Goal: Transaction & Acquisition: Purchase product/service

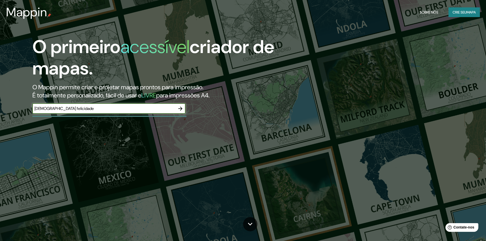
type input "[DEMOGRAPHIC_DATA] felicidade"
click at [182, 108] on icon "button" at bounding box center [180, 109] width 4 height 4
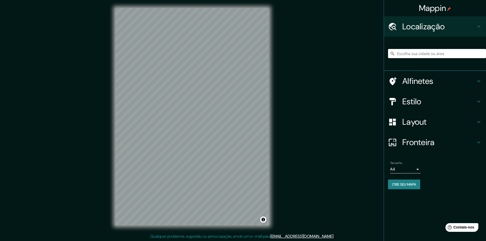
click at [441, 125] on h4 "Layout" at bounding box center [440, 122] width 74 height 10
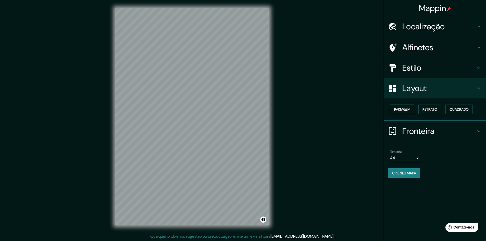
click at [411, 111] on font "Paisagem" at bounding box center [402, 109] width 16 height 5
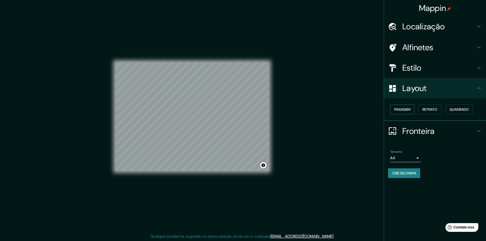
click at [410, 111] on font "Paisagem" at bounding box center [402, 109] width 16 height 5
click at [437, 113] on button "Retrato" at bounding box center [430, 110] width 23 height 10
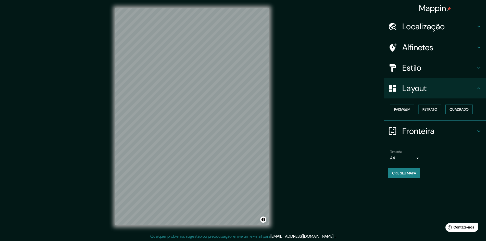
click at [456, 110] on font "Quadrado" at bounding box center [459, 109] width 19 height 5
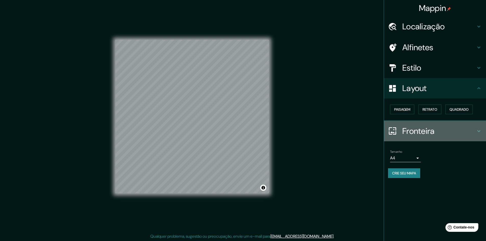
click at [439, 132] on h4 "Fronteira" at bounding box center [440, 131] width 74 height 10
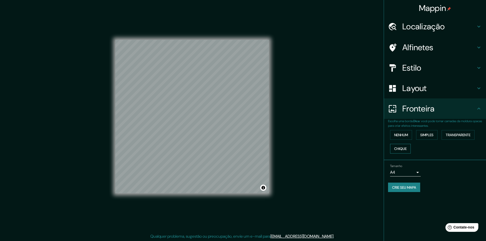
click at [409, 150] on button "Chique" at bounding box center [400, 149] width 21 height 10
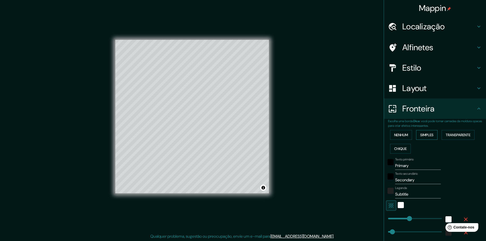
click at [424, 133] on font "Simples" at bounding box center [426, 135] width 13 height 5
click at [399, 138] on button "Nenhum" at bounding box center [401, 135] width 22 height 10
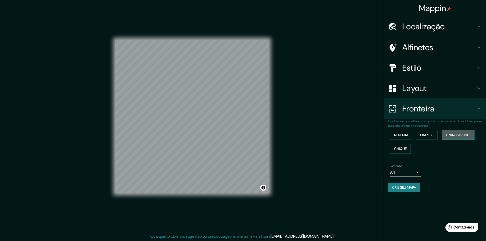
click at [456, 136] on font "Transparente" at bounding box center [458, 135] width 25 height 5
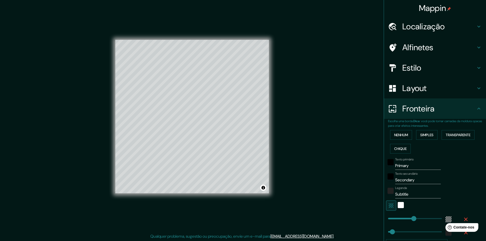
click at [424, 89] on h4 "Layout" at bounding box center [440, 88] width 74 height 10
type input "289"
type input "48"
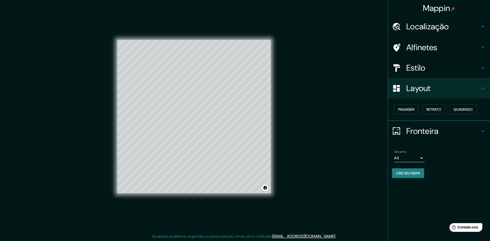
click at [409, 155] on body "Mappin Localização Alfinetes Estilo Layout Paisagem Retrato Quadrado Fronteira …" at bounding box center [245, 120] width 490 height 241
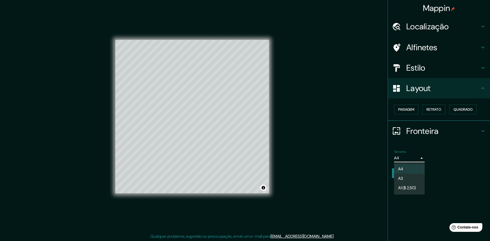
click at [414, 176] on li "A3" at bounding box center [409, 178] width 31 height 9
type input "a4"
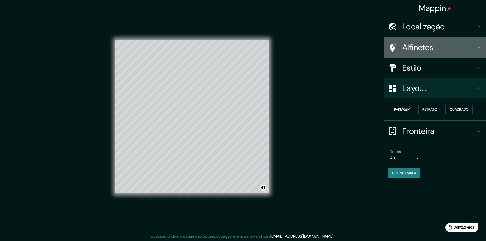
click at [440, 51] on h4 "Alfinetes" at bounding box center [440, 47] width 74 height 10
type input "289"
type input "48"
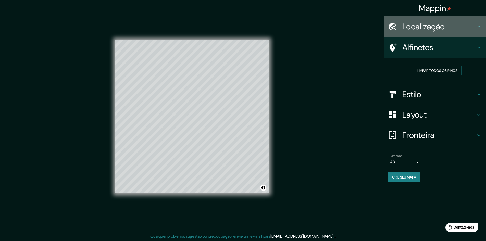
click at [449, 28] on h4 "Localização" at bounding box center [440, 26] width 74 height 10
type input "289"
type input "48"
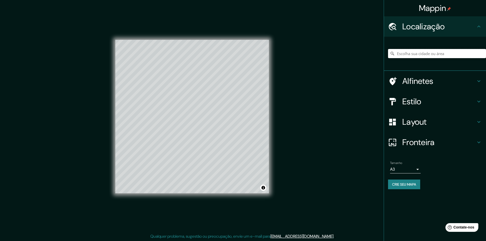
drag, startPoint x: 447, startPoint y: 58, endPoint x: 443, endPoint y: 56, distance: 4.6
click at [446, 58] on input "Escolha sua cidade ou área" at bounding box center [437, 53] width 98 height 9
click at [423, 101] on h4 "Estilo" at bounding box center [440, 101] width 74 height 10
type input "289"
type input "48"
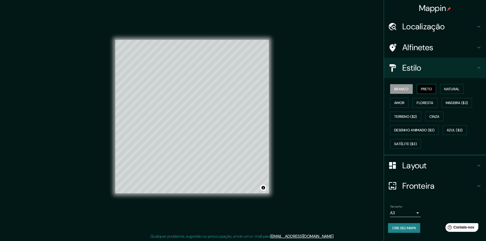
click at [436, 90] on button "Preto" at bounding box center [426, 89] width 19 height 10
click at [451, 90] on font "Natural" at bounding box center [451, 89] width 15 height 5
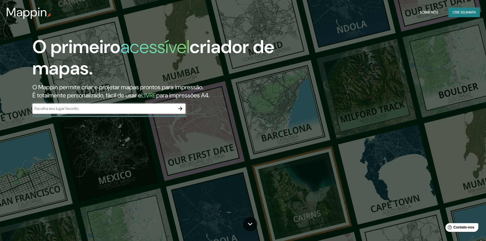
click at [81, 112] on div "​" at bounding box center [108, 109] width 153 height 10
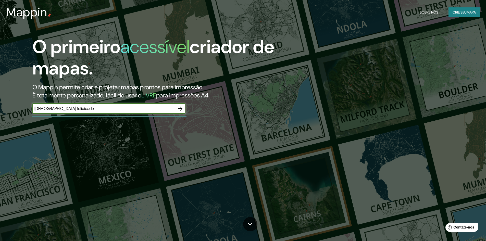
type input "[DEMOGRAPHIC_DATA] felicidade"
click at [179, 110] on icon "button" at bounding box center [180, 109] width 6 height 6
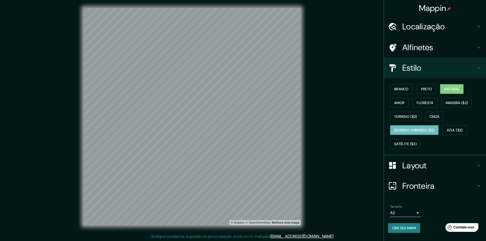
click at [439, 130] on button "Desenho animado ($2)" at bounding box center [414, 130] width 49 height 10
click at [220, 6] on div "© Mapbox © OpenStreetMap Melhore este mapa" at bounding box center [192, 117] width 234 height 234
click at [68, 171] on div "Mappin Localização Alfinetes Estilo Branco Preto Natural Amor Floresta Madeira …" at bounding box center [243, 121] width 486 height 242
click at [463, 129] on font "Azul ($2)" at bounding box center [455, 130] width 16 height 5
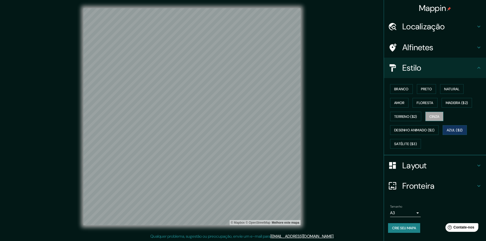
click at [439, 119] on font "Cinza" at bounding box center [435, 116] width 10 height 7
click at [408, 119] on font "Terreno ($2)" at bounding box center [405, 116] width 23 height 7
click at [406, 104] on button "Amor" at bounding box center [399, 103] width 18 height 10
click at [421, 102] on font "Floresta" at bounding box center [425, 103] width 17 height 5
click at [449, 103] on font "Madeira ($2)" at bounding box center [457, 103] width 22 height 5
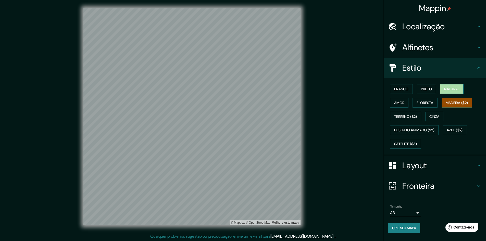
click at [454, 91] on font "Natural" at bounding box center [451, 89] width 15 height 5
click at [430, 88] on font "Preto" at bounding box center [426, 89] width 11 height 5
click at [409, 87] on button "Branco" at bounding box center [401, 89] width 23 height 10
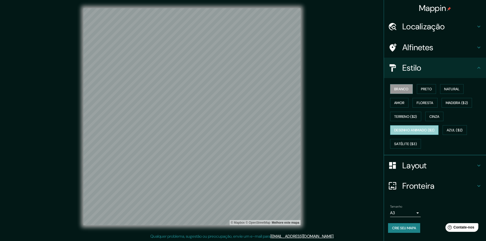
click at [413, 133] on font "Desenho animado ($2)" at bounding box center [414, 130] width 40 height 7
click at [402, 147] on button "Satélite ($3)" at bounding box center [405, 144] width 31 height 10
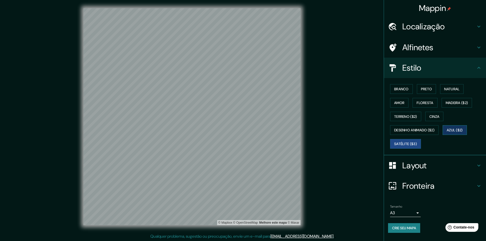
click at [463, 130] on font "Azul ($2)" at bounding box center [455, 130] width 16 height 5
click at [411, 134] on button "Desenho animado ($2)" at bounding box center [414, 130] width 49 height 10
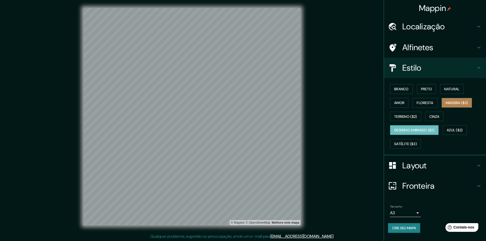
click at [462, 104] on font "Madeira ($2)" at bounding box center [457, 103] width 22 height 5
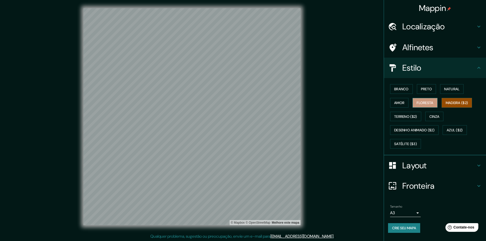
click at [421, 101] on font "Floresta" at bounding box center [425, 103] width 17 height 5
click at [427, 134] on button "Desenho animado ($2)" at bounding box center [414, 130] width 49 height 10
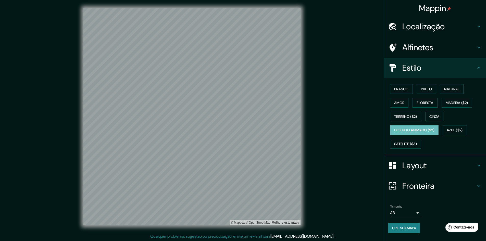
scroll to position [1, 0]
click at [465, 26] on h4 "Localização" at bounding box center [440, 26] width 74 height 10
type input "454"
type input "76"
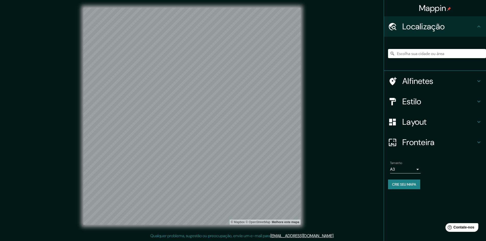
click at [481, 24] on icon at bounding box center [479, 26] width 6 height 6
click at [478, 84] on icon at bounding box center [479, 81] width 6 height 6
type input "454"
type input "76"
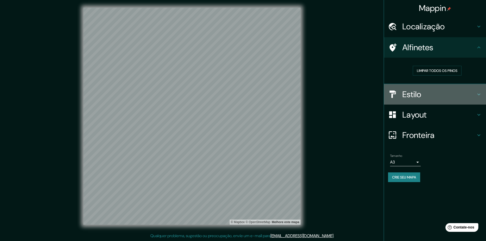
click at [473, 96] on h4 "Estilo" at bounding box center [440, 94] width 74 height 10
type input "454"
type input "76"
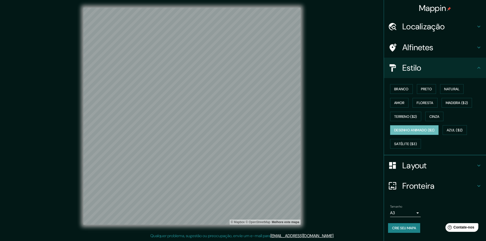
click at [468, 166] on h4 "Layout" at bounding box center [440, 166] width 74 height 10
type input "454"
type input "76"
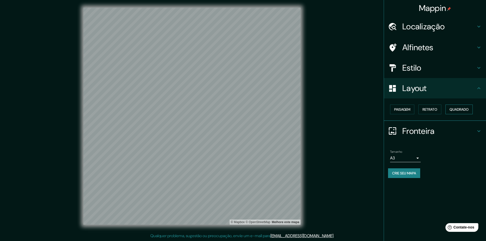
click at [461, 110] on font "Quadrado" at bounding box center [459, 109] width 19 height 5
click at [400, 113] on button "Paisagem" at bounding box center [402, 110] width 24 height 10
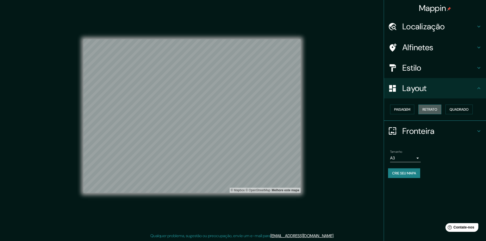
click at [429, 113] on font "Retrato" at bounding box center [430, 109] width 15 height 7
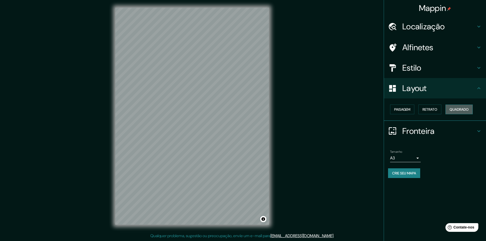
click at [462, 110] on font "Quadrado" at bounding box center [459, 109] width 19 height 5
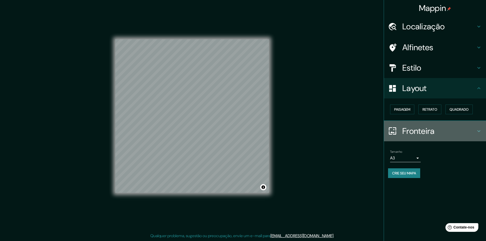
click at [432, 134] on font "Fronteira" at bounding box center [419, 131] width 32 height 11
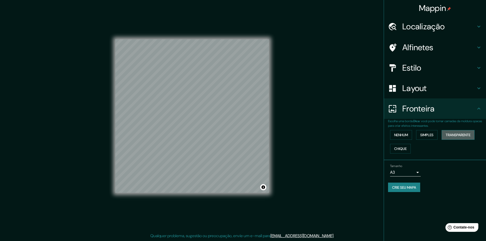
click at [456, 135] on font "Transparente" at bounding box center [458, 135] width 25 height 5
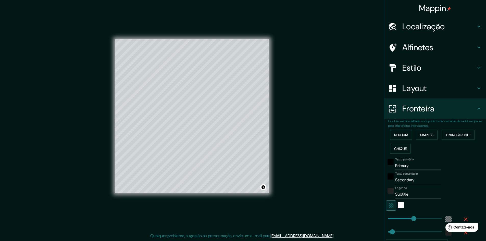
click at [432, 87] on h4 "Layout" at bounding box center [440, 88] width 74 height 10
type input "289"
type input "48"
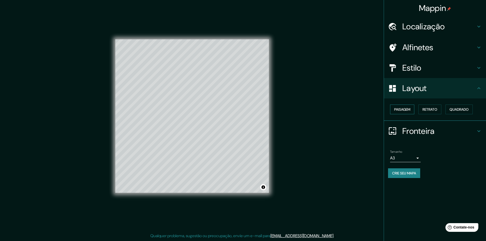
click at [411, 112] on font "Paisagem" at bounding box center [402, 109] width 16 height 5
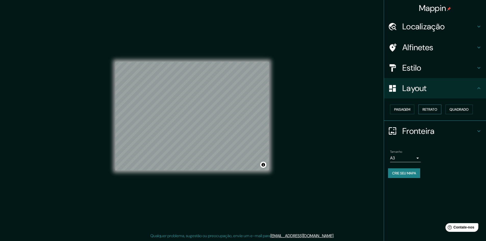
click at [431, 111] on font "Retrato" at bounding box center [430, 109] width 15 height 5
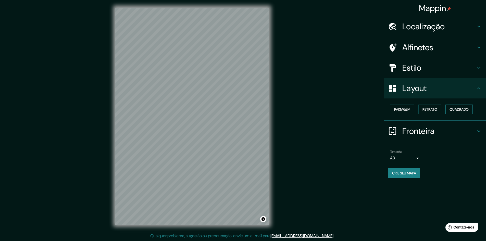
click at [451, 108] on button "Quadrado" at bounding box center [459, 110] width 27 height 10
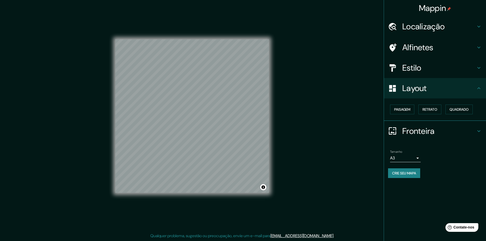
click at [463, 128] on h4 "Fronteira" at bounding box center [440, 131] width 74 height 10
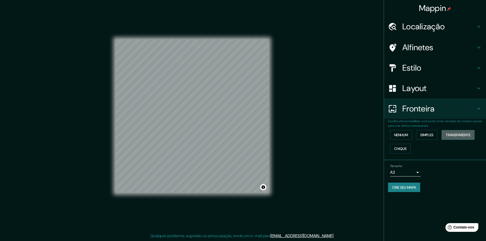
click at [461, 139] on button "Transparente" at bounding box center [458, 135] width 33 height 10
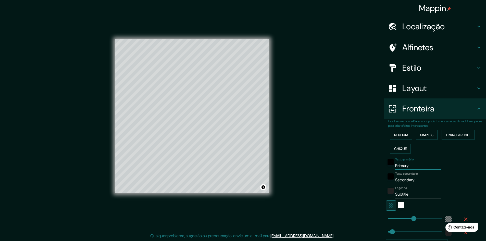
drag, startPoint x: 409, startPoint y: 163, endPoint x: 385, endPoint y: 168, distance: 23.9
click at [386, 168] on div "Texto primário Primary" at bounding box center [428, 164] width 84 height 12
type input "I"
type input "289"
type input "48"
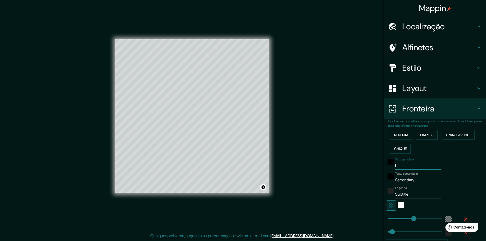
type input "In"
type input "289"
type input "48"
type input "Ini"
type input "289"
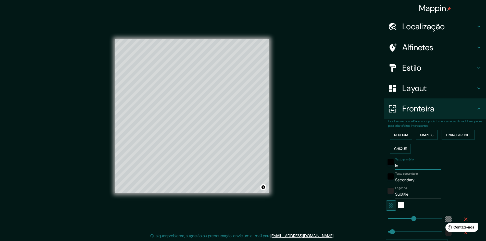
type input "48"
type input "In"
type input "289"
type input "48"
type input "I"
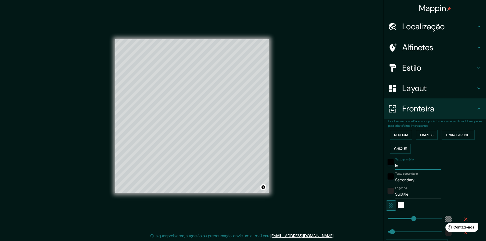
type input "289"
type input "48"
type input "In"
type input "289"
type input "48"
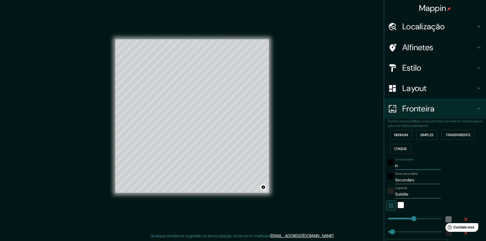
type input "Iní"
type input "289"
type input "48"
type input "Iníc"
type input "289"
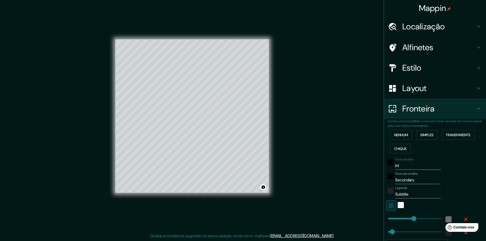
type input "48"
type input "Iníci"
type input "289"
type input "48"
type input "Início"
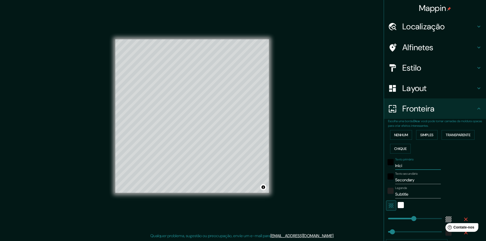
type input "289"
type input "48"
type input "Início"
type input "289"
type input "48"
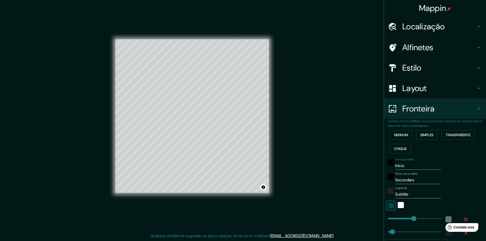
type input "Início d"
type input "289"
type input "48"
type input "Início da"
type input "289"
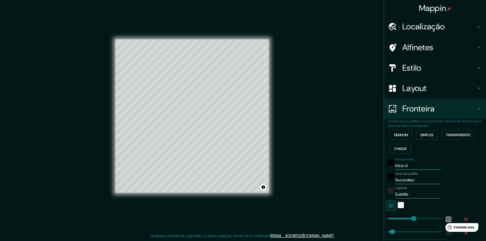
type input "48"
type input "Início da"
type input "289"
type input "48"
type input "Início da r"
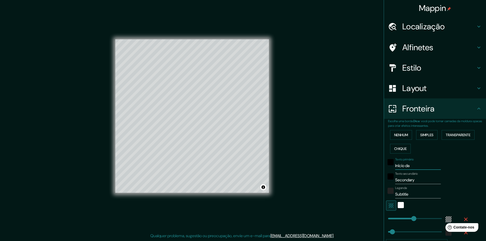
type input "289"
type input "48"
type input "Início da ro"
type input "289"
type input "48"
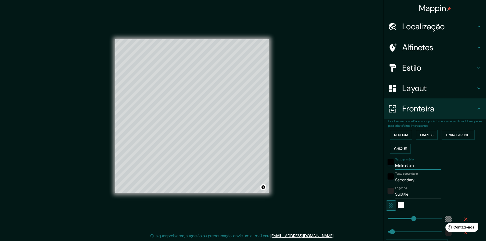
type input "Início da rot"
type input "289"
type input "48"
drag, startPoint x: 413, startPoint y: 163, endPoint x: 405, endPoint y: 162, distance: 7.4
click at [405, 162] on input "Início da rot" at bounding box center [418, 166] width 46 height 8
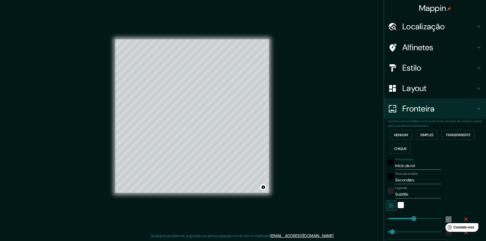
click at [417, 167] on input "Início da rot" at bounding box center [418, 166] width 46 height 8
type input "Início da ro"
type input "289"
type input "48"
type input "Início da r"
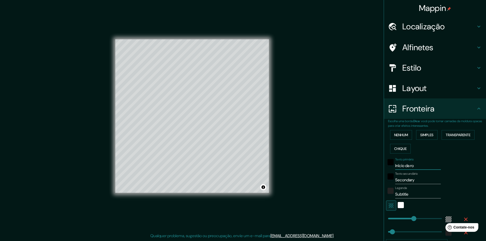
type input "289"
type input "48"
type input "Início da"
type input "289"
type input "48"
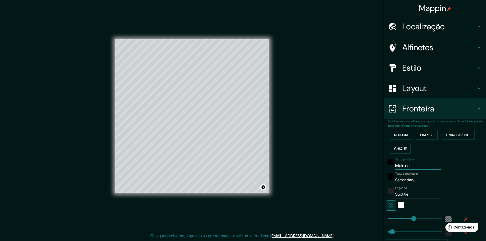
type input "Início da"
type input "289"
type input "48"
type input "Início d"
type input "289"
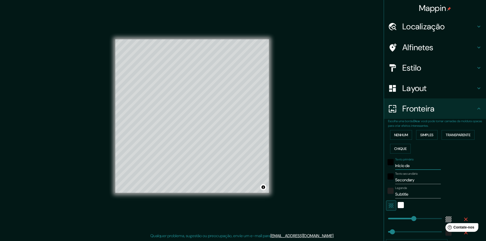
type input "48"
type input "Início"
type input "289"
type input "48"
type input "Início"
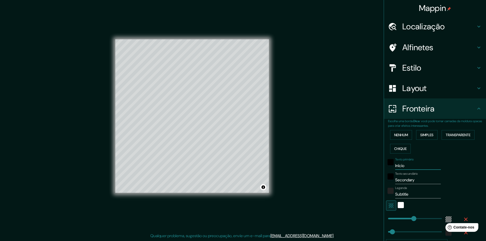
type input "289"
type input "48"
type input "Início"
drag, startPoint x: 419, startPoint y: 179, endPoint x: 391, endPoint y: 179, distance: 27.8
click at [391, 179] on div "Texto secundário Secondary" at bounding box center [428, 178] width 84 height 12
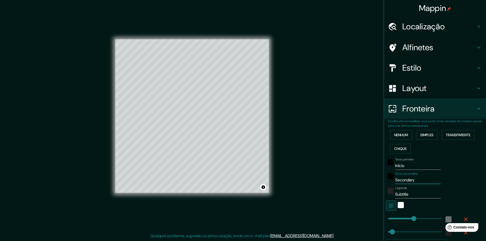
type input "s"
type input "289"
type input "48"
type input "sa"
type input "289"
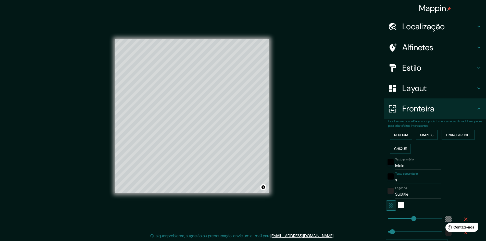
type input "48"
type input "san"
type input "289"
type input "48"
type input "sant"
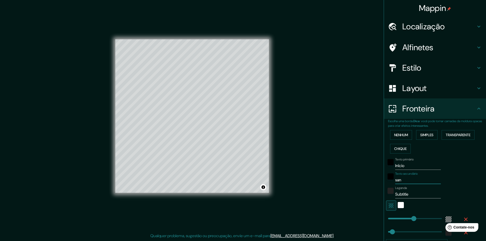
type input "289"
type input "48"
type input "santa"
type input "289"
type input "48"
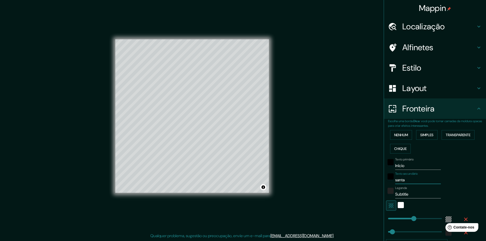
type input "santa"
type input "289"
type input "48"
type input "santa f"
type input "289"
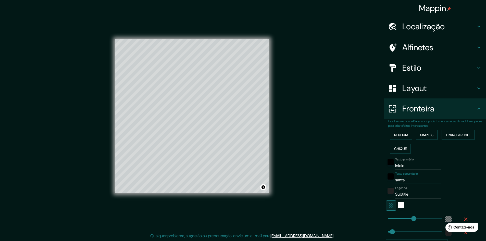
type input "48"
type input "santa fe"
type input "289"
type input "48"
type input "santa fel"
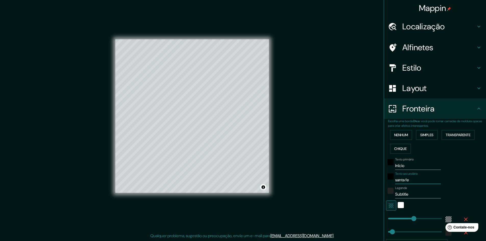
type input "289"
type input "48"
type input "santa feli"
type input "289"
type input "48"
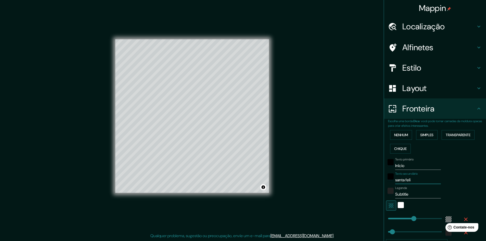
type input "santa felic"
type input "289"
type input "48"
type input "santa felici"
type input "289"
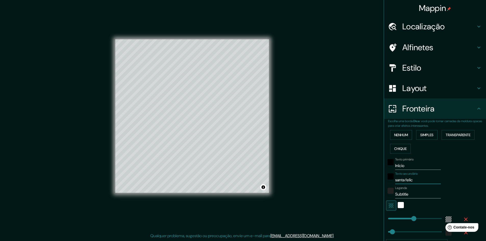
type input "48"
type input "santa felicid"
type input "289"
type input "48"
type input "santa felicida"
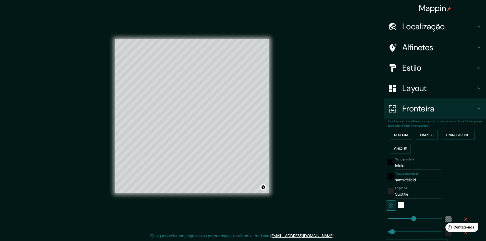
type input "289"
type input "48"
type input "santa felicidad"
type input "289"
type input "48"
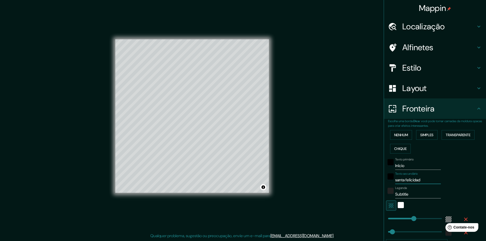
type input "[DEMOGRAPHIC_DATA] felicidade"
type input "289"
type input "48"
type input "[DEMOGRAPHIC_DATA] felicidade"
click at [413, 194] on input "Subtitle" at bounding box center [418, 194] width 46 height 8
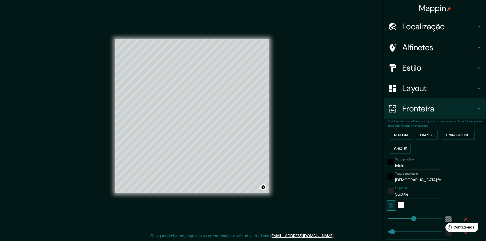
drag, startPoint x: 406, startPoint y: 197, endPoint x: 377, endPoint y: 201, distance: 30.1
click at [377, 201] on div "Mappin Localização Alfinetes Estilo Layout Fronteira Escolha uma borda. Dica : …" at bounding box center [243, 120] width 486 height 242
type input "289"
click at [416, 168] on input "Início" at bounding box center [418, 166] width 46 height 8
drag, startPoint x: 415, startPoint y: 167, endPoint x: 370, endPoint y: 164, distance: 45.1
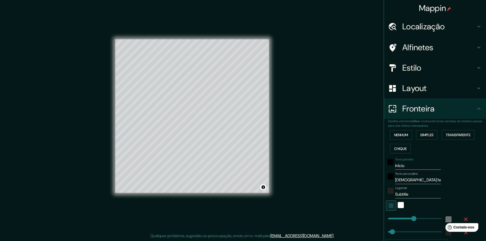
click at [364, 164] on div "Mappin Localização Alfinetes Estilo Layout Fronteira Escolha uma borda. Dica : …" at bounding box center [243, 120] width 486 height 242
type input "289"
type input "48"
click at [407, 193] on input "Subtitle" at bounding box center [418, 194] width 46 height 8
drag, startPoint x: 408, startPoint y: 194, endPoint x: 380, endPoint y: 199, distance: 28.5
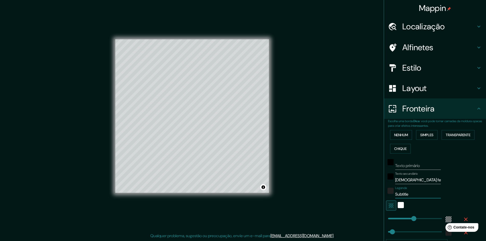
click at [380, 199] on div "Mappin Localização Alfinetes Estilo Layout Fronteira Escolha uma borda. Dica : …" at bounding box center [243, 120] width 486 height 242
type input "I"
type input "289"
type input "48"
type input "In"
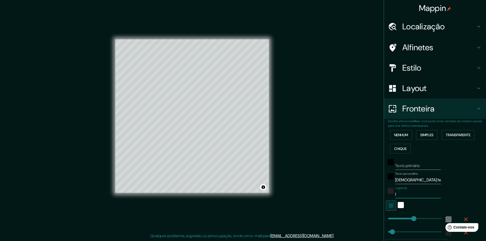
type input "289"
type input "48"
type input "Iní"
type input "289"
type input "48"
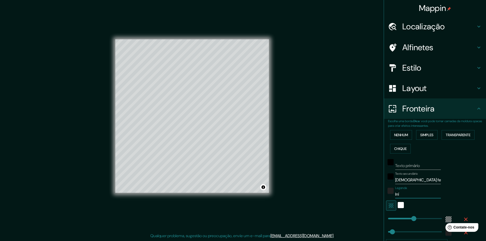
type input "Iníc"
type input "289"
type input "48"
type input "Iníci"
type input "289"
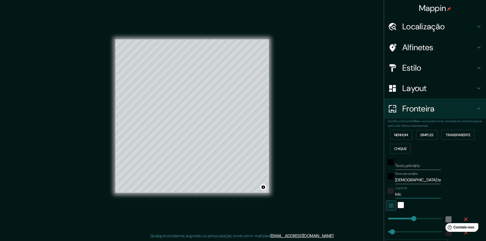
type input "48"
type input "Início"
type input "289"
type input "48"
type input "Início"
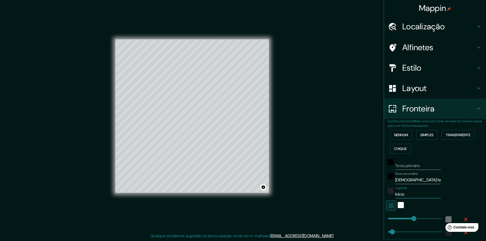
type input "289"
type input "48"
type input "Início d"
type input "289"
type input "48"
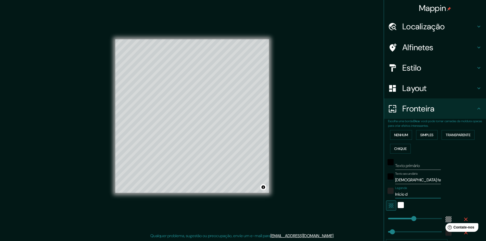
type input "Início da"
type input "289"
type input "48"
type input "Início da"
type input "289"
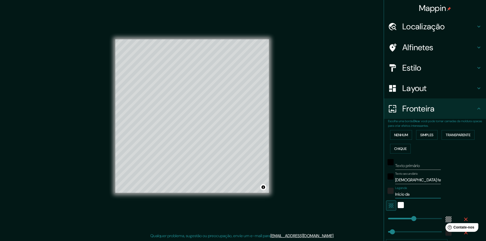
type input "48"
type input "Início da R"
type input "289"
type input "48"
type input "Início da Ro"
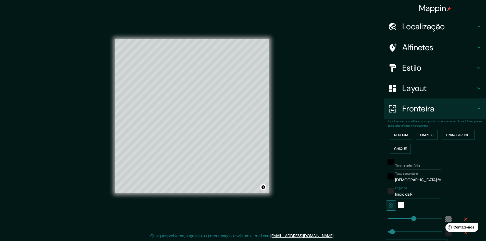
type input "289"
type input "48"
type input "Início da Rot"
type input "289"
type input "48"
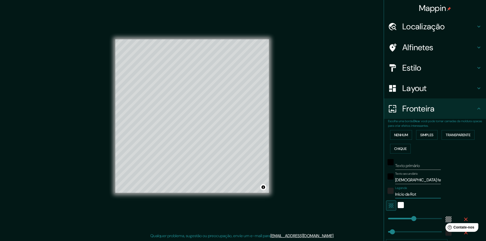
type input "Início da Rota"
type input "289"
type input "48"
type input "Início da Rota"
click at [306, 199] on div "Mappin Localização Alfinetes Estilo Layout Fronteira Escolha uma borda. Dica : …" at bounding box center [243, 120] width 486 height 242
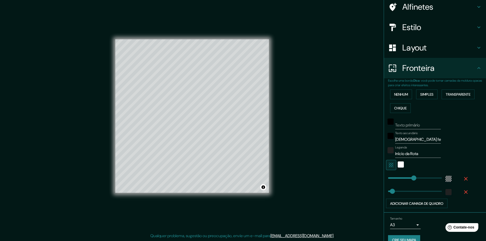
scroll to position [51, 0]
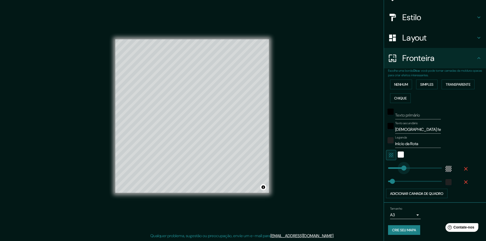
type input "146"
drag, startPoint x: 408, startPoint y: 169, endPoint x: 397, endPoint y: 171, distance: 11.0
type input "48"
type input "0"
drag, startPoint x: 398, startPoint y: 171, endPoint x: 382, endPoint y: 170, distance: 15.6
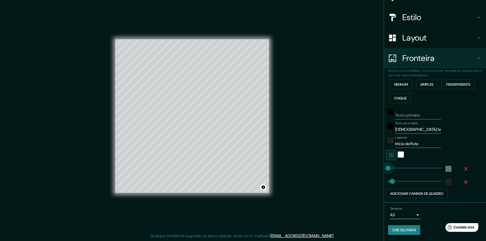
type input "48"
type input "400"
drag, startPoint x: 385, startPoint y: 169, endPoint x: 420, endPoint y: 170, distance: 35.0
type input "48"
type input "602"
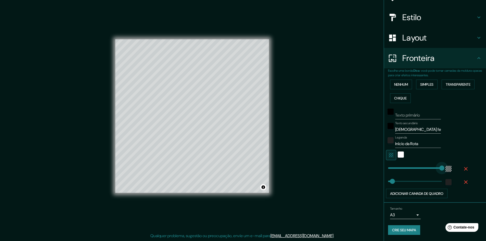
drag, startPoint x: 421, startPoint y: 170, endPoint x: 441, endPoint y: 170, distance: 20.4
type input "48"
type input "346"
drag, startPoint x: 440, startPoint y: 170, endPoint x: 415, endPoint y: 170, distance: 25.0
drag, startPoint x: 416, startPoint y: 170, endPoint x: 405, endPoint y: 173, distance: 11.4
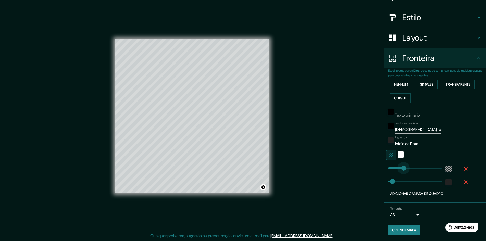
drag, startPoint x: 405, startPoint y: 173, endPoint x: 397, endPoint y: 173, distance: 7.4
drag, startPoint x: 397, startPoint y: 173, endPoint x: 391, endPoint y: 173, distance: 6.4
drag, startPoint x: 395, startPoint y: 171, endPoint x: 398, endPoint y: 170, distance: 2.9
drag, startPoint x: 392, startPoint y: 183, endPoint x: 401, endPoint y: 185, distance: 9.6
drag, startPoint x: 401, startPoint y: 185, endPoint x: 378, endPoint y: 183, distance: 23.8
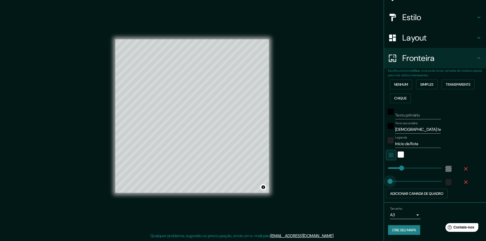
drag, startPoint x: 383, startPoint y: 183, endPoint x: 389, endPoint y: 182, distance: 5.4
click at [390, 182] on span at bounding box center [392, 181] width 5 height 5
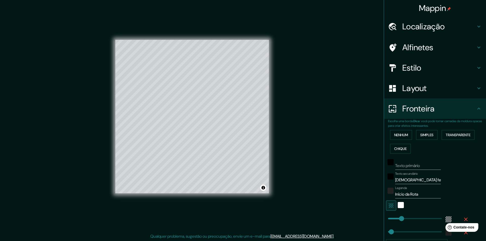
scroll to position [1, 0]
click at [432, 51] on h4 "Alfinetes" at bounding box center [440, 47] width 74 height 10
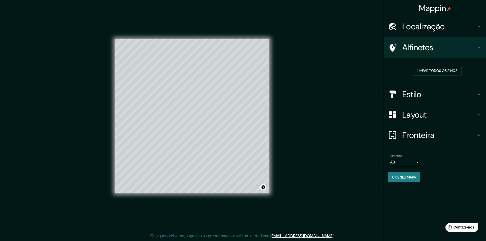
click at [450, 97] on h4 "Estilo" at bounding box center [440, 94] width 74 height 10
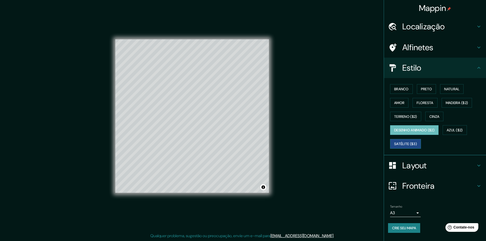
click at [405, 142] on font "Satélite ($3)" at bounding box center [405, 144] width 23 height 5
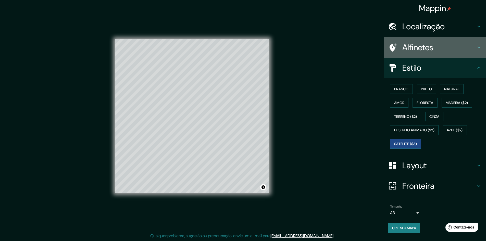
click at [429, 46] on font "Alfinetes" at bounding box center [418, 47] width 31 height 11
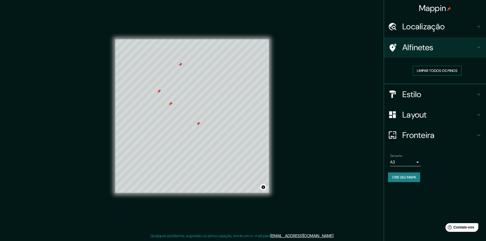
click at [427, 71] on font "Limpar todos os pinos" at bounding box center [437, 70] width 41 height 5
click at [440, 95] on h4 "Estilo" at bounding box center [440, 94] width 74 height 10
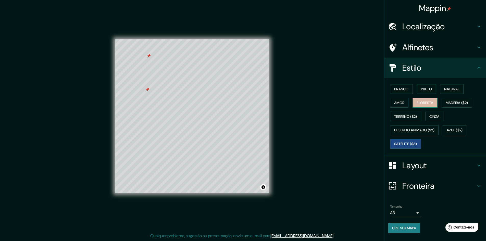
click at [435, 106] on button "Floresta" at bounding box center [425, 103] width 25 height 10
click at [460, 164] on h4 "Layout" at bounding box center [440, 166] width 74 height 10
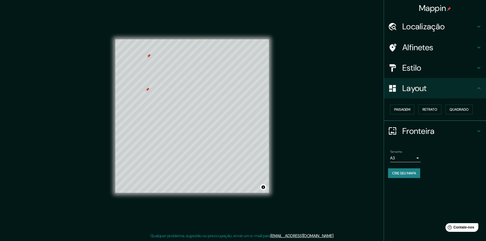
click at [452, 136] on div "Fronteira" at bounding box center [435, 131] width 102 height 20
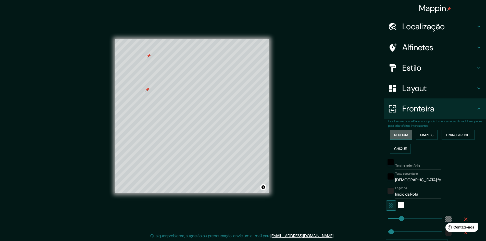
click at [400, 137] on font "Nenhum" at bounding box center [401, 135] width 14 height 5
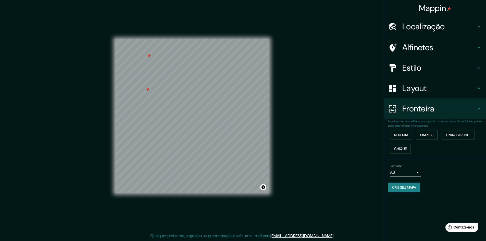
click at [436, 81] on div "Layout" at bounding box center [435, 88] width 102 height 20
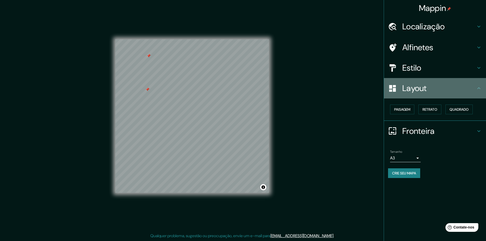
click at [435, 94] on div "Layout" at bounding box center [435, 88] width 102 height 20
click at [434, 88] on h4 "Layout" at bounding box center [440, 88] width 74 height 10
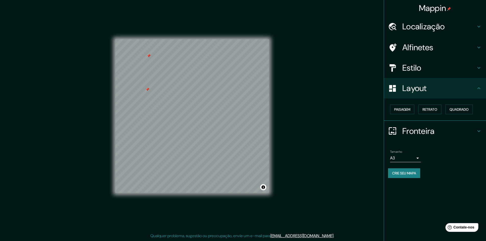
click at [421, 65] on font "Estilo" at bounding box center [412, 68] width 19 height 11
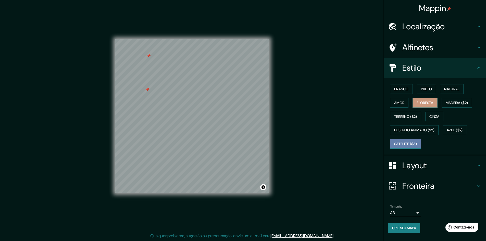
click at [408, 140] on button "Satélite ($3)" at bounding box center [405, 144] width 31 height 10
click at [404, 90] on font "Branco" at bounding box center [401, 89] width 15 height 5
click at [430, 86] on button "Preto" at bounding box center [426, 89] width 19 height 10
click at [456, 91] on font "Natural" at bounding box center [451, 89] width 15 height 5
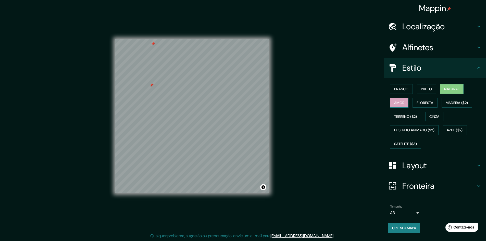
click at [399, 103] on font "Amor" at bounding box center [399, 103] width 10 height 5
click at [433, 106] on font "Floresta" at bounding box center [425, 103] width 17 height 7
click at [444, 117] on button "Cinza" at bounding box center [435, 117] width 18 height 10
click at [432, 105] on font "Floresta" at bounding box center [425, 103] width 17 height 5
click at [407, 88] on font "Branco" at bounding box center [401, 89] width 15 height 5
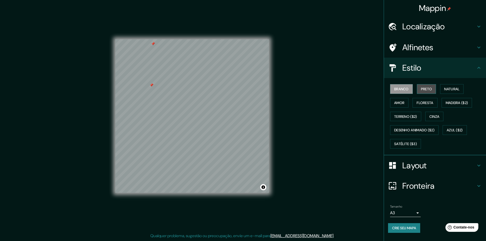
click at [428, 89] on font "Preto" at bounding box center [426, 89] width 11 height 5
click at [393, 88] on button "Branco" at bounding box center [401, 89] width 23 height 10
click at [453, 89] on font "Natural" at bounding box center [451, 89] width 15 height 5
click at [421, 104] on font "Floresta" at bounding box center [425, 103] width 17 height 5
click at [439, 112] on button "Cinza" at bounding box center [435, 117] width 18 height 10
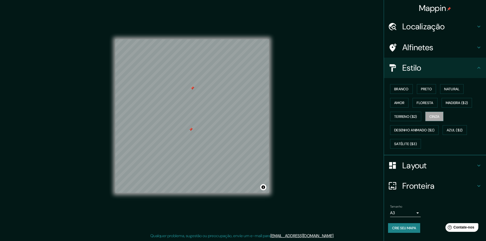
drag, startPoint x: 0, startPoint y: 253, endPoint x: 290, endPoint y: 185, distance: 297.8
click at [290, 186] on div "Mappin Localização Alfinetes Estilo Branco Preto Natural Amor Floresta Madeira …" at bounding box center [243, 120] width 486 height 242
click at [432, 101] on font "Floresta" at bounding box center [425, 103] width 17 height 5
